Goal: Information Seeking & Learning: Learn about a topic

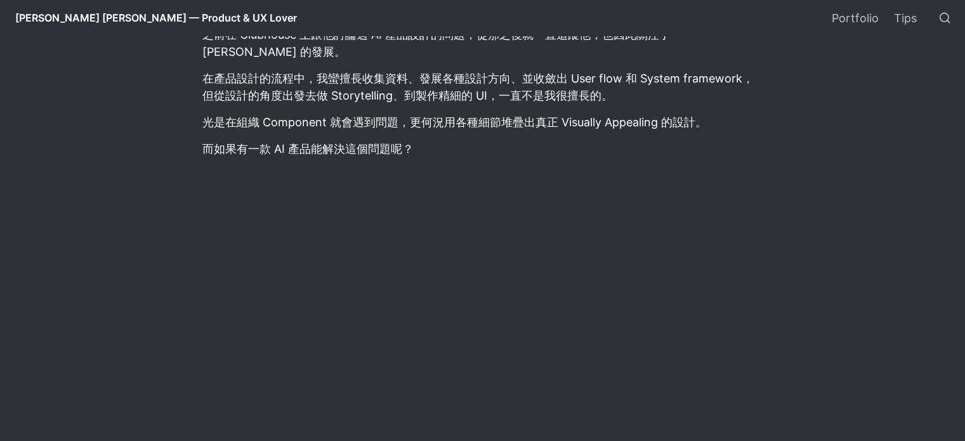
scroll to position [933, 0]
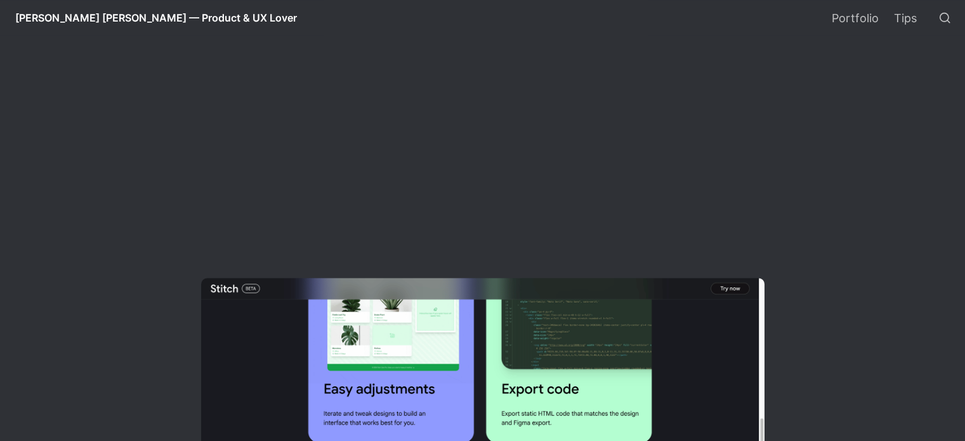
drag, startPoint x: 195, startPoint y: 284, endPoint x: 320, endPoint y: 171, distance: 168.0
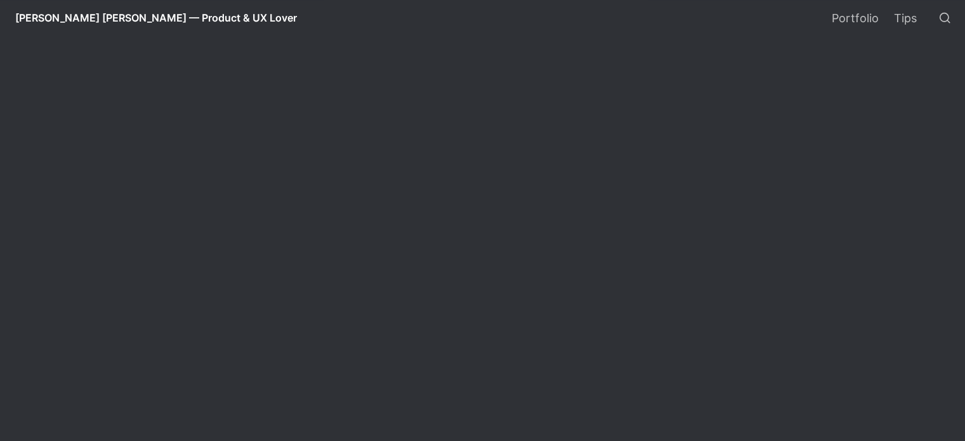
scroll to position [407, 0]
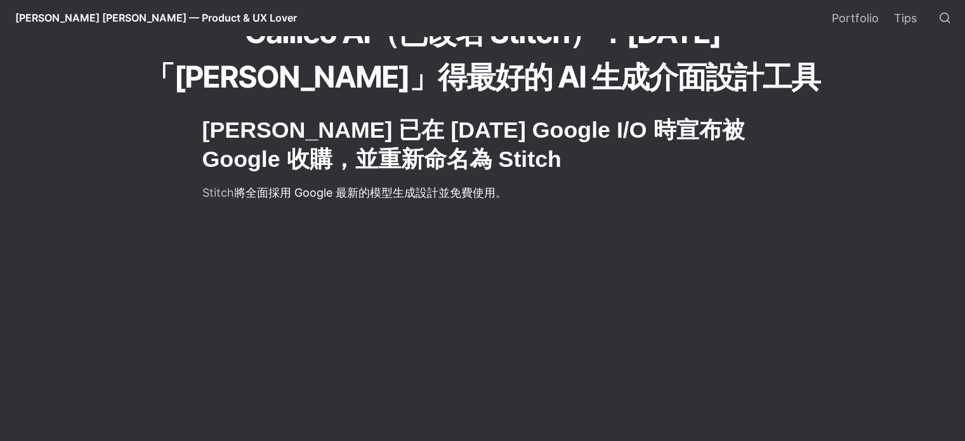
drag, startPoint x: 128, startPoint y: 153, endPoint x: 166, endPoint y: 77, distance: 84.5
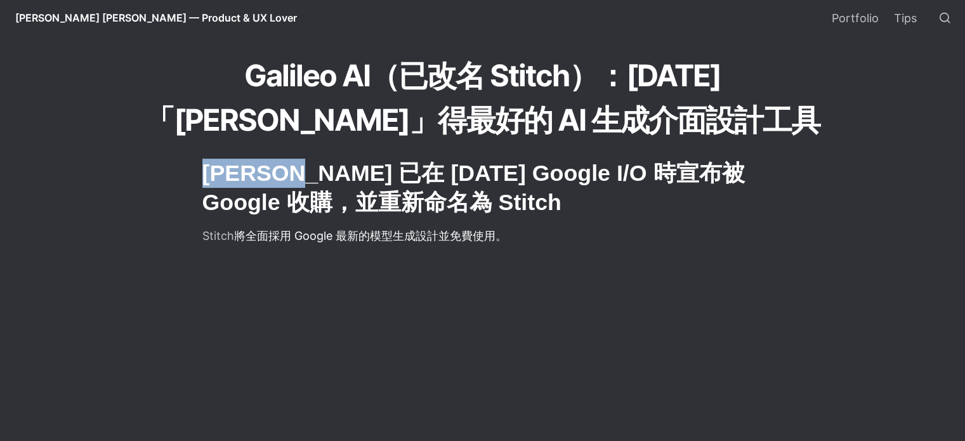
drag, startPoint x: 207, startPoint y: 172, endPoint x: 277, endPoint y: 169, distance: 70.5
click at [131, 105] on div "Galileo AI（已改名 Stitch）：[DATE]「[PERSON_NAME]」得最好的 AI 生成介面設計工具" at bounding box center [483, 22] width 768 height 250
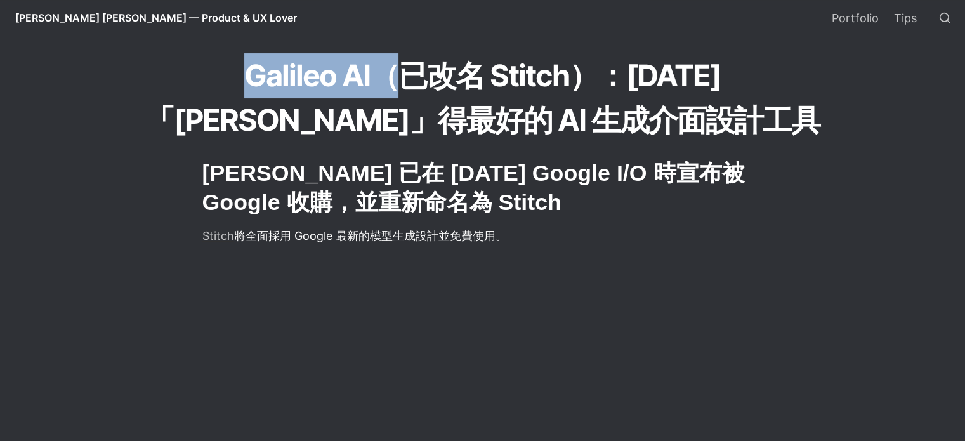
drag, startPoint x: 148, startPoint y: 75, endPoint x: 287, endPoint y: 80, distance: 139.0
click at [287, 80] on h1 "Galileo AI（已改名 Stitch）：[DATE]「[PERSON_NAME]」得最好的 AI 生成介面設計工具" at bounding box center [482, 98] width 685 height 92
click at [275, 86] on h1 "Galileo AI（已改名 Stitch）：[DATE]「[PERSON_NAME]」得最好的 AI 生成介面設計工具" at bounding box center [482, 98] width 685 height 92
drag, startPoint x: 169, startPoint y: 81, endPoint x: 162, endPoint y: 81, distance: 6.4
click at [168, 81] on h1 "Galileo AI（已改名 Stitch）：[DATE]「[PERSON_NAME]」得最好的 AI 生成介面設計工具" at bounding box center [482, 98] width 685 height 92
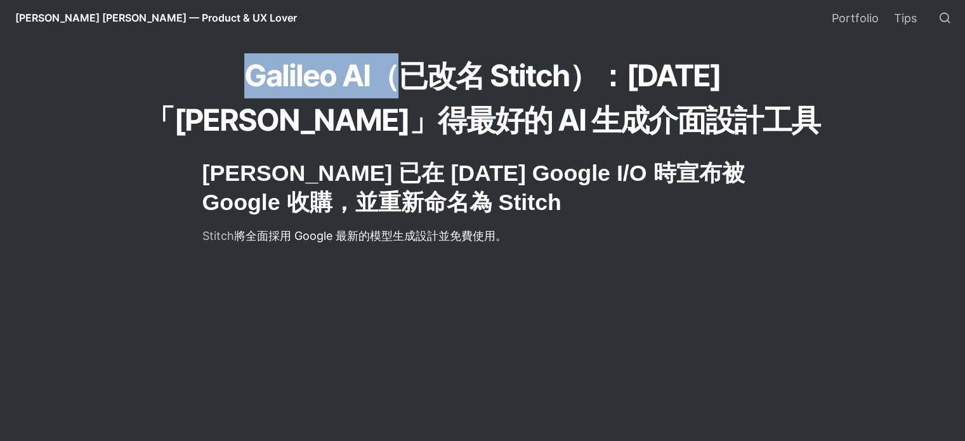
click at [144, 83] on h1 "Galileo AI（已改名 Stitch）：[DATE]「[PERSON_NAME]」得最好的 AI 生成介面設計工具" at bounding box center [482, 98] width 685 height 92
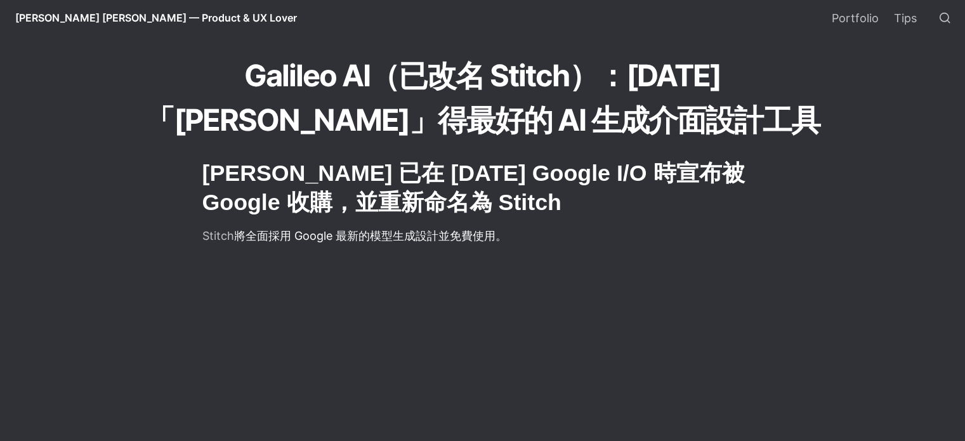
click at [198, 134] on h1 "Galileo AI（已改名 Stitch）：[DATE]「[PERSON_NAME]」得最好的 AI 生成介面設計工具" at bounding box center [482, 98] width 685 height 92
drag, startPoint x: 157, startPoint y: 87, endPoint x: 266, endPoint y: 90, distance: 109.2
click at [269, 91] on h1 "Galileo AI（已改名 Stitch）：[DATE]「[PERSON_NAME]」得最好的 AI 生成介面設計工具" at bounding box center [482, 98] width 685 height 92
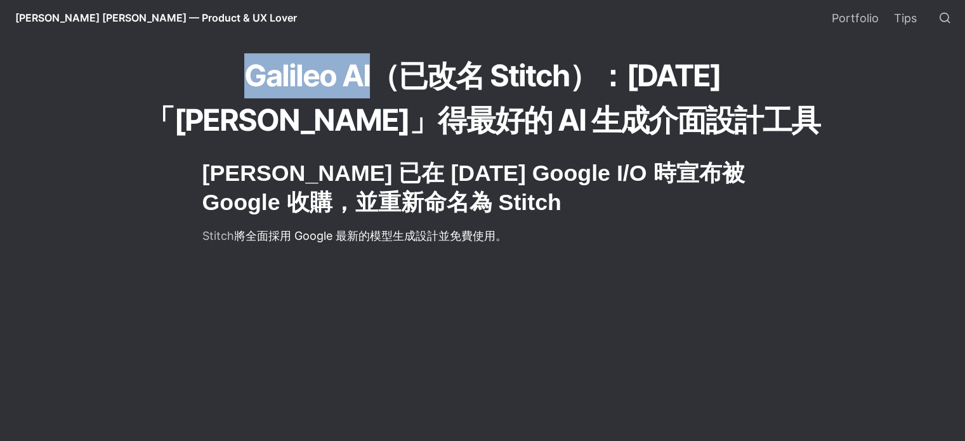
drag, startPoint x: 146, startPoint y: 78, endPoint x: 273, endPoint y: 83, distance: 127.0
click at [271, 83] on h1 "Galileo AI（已改名 Stitch）：[DATE]「[PERSON_NAME]」得最好的 AI 生成介面設計工具" at bounding box center [482, 98] width 685 height 92
copy h1 "Galileo AI"
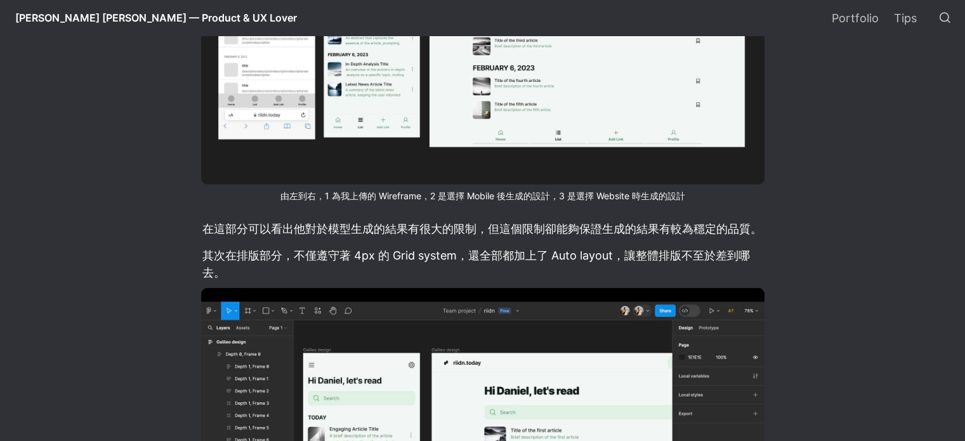
scroll to position [4401, 0]
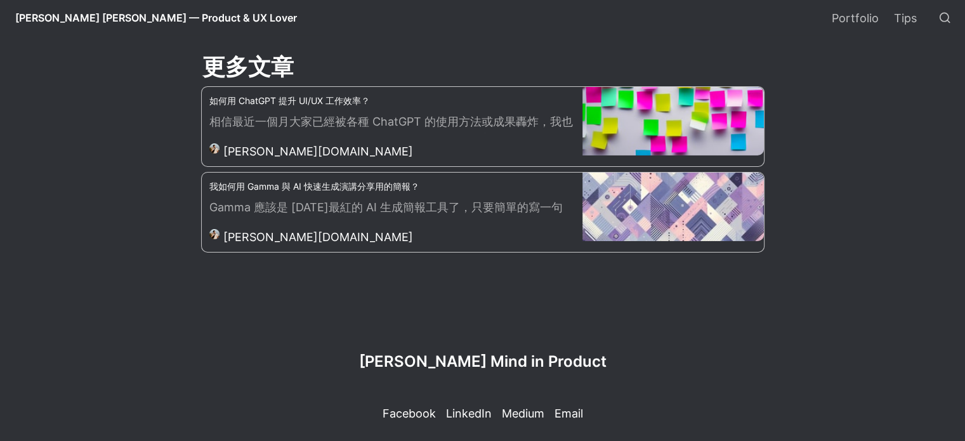
drag, startPoint x: 577, startPoint y: 178, endPoint x: 591, endPoint y: 430, distance: 252.3
